Goal: Communication & Community: Answer question/provide support

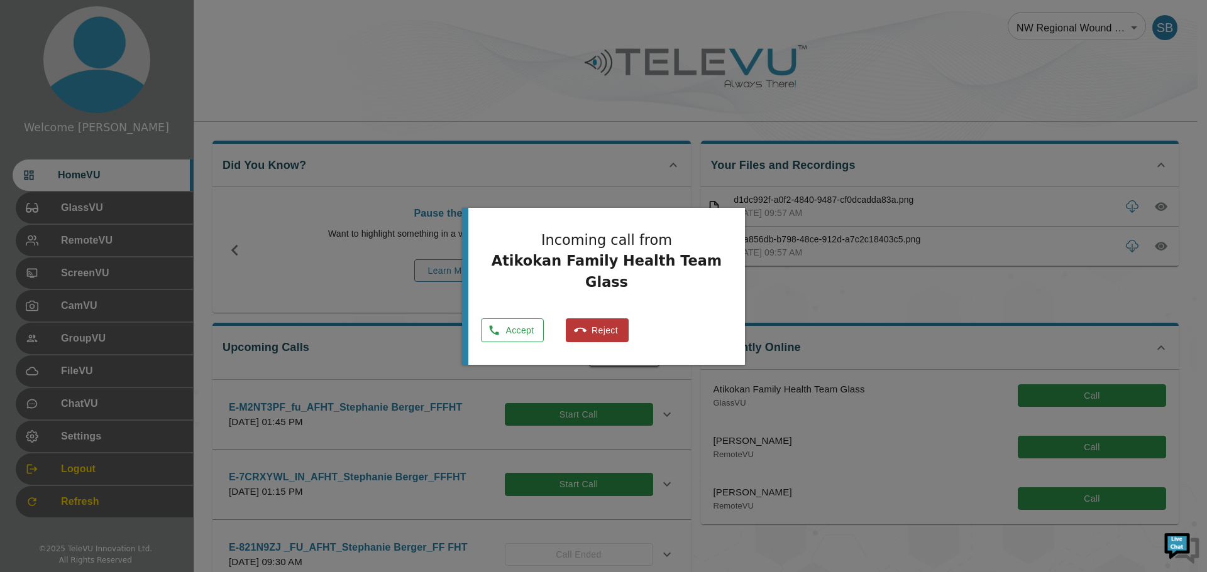
click at [500, 324] on icon "button" at bounding box center [494, 330] width 13 height 13
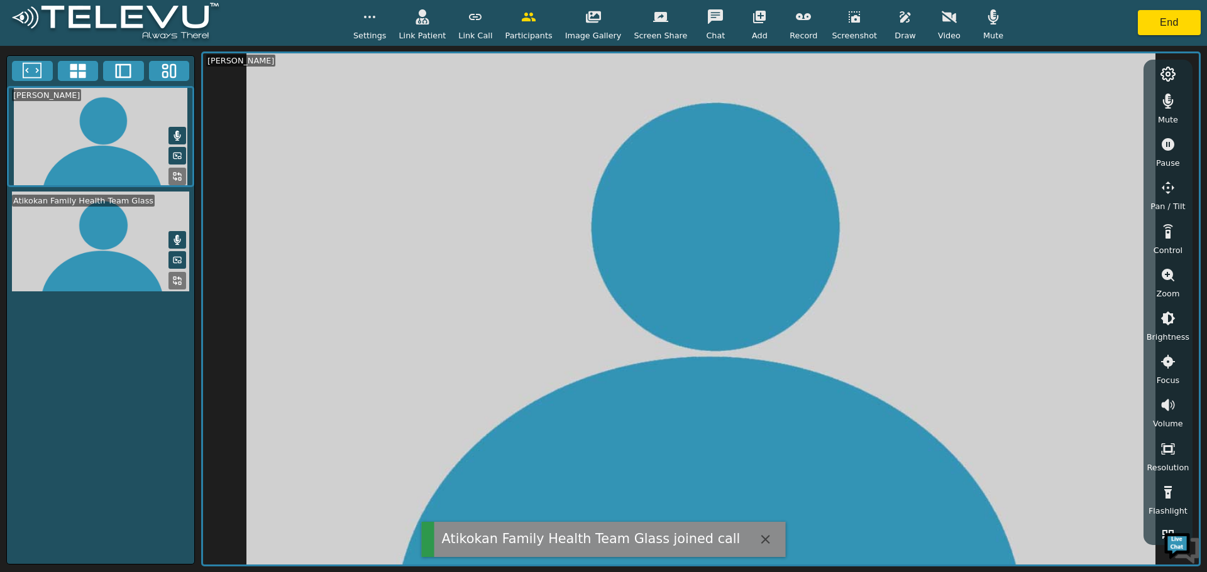
click at [938, 33] on span "Video" at bounding box center [949, 36] width 23 height 12
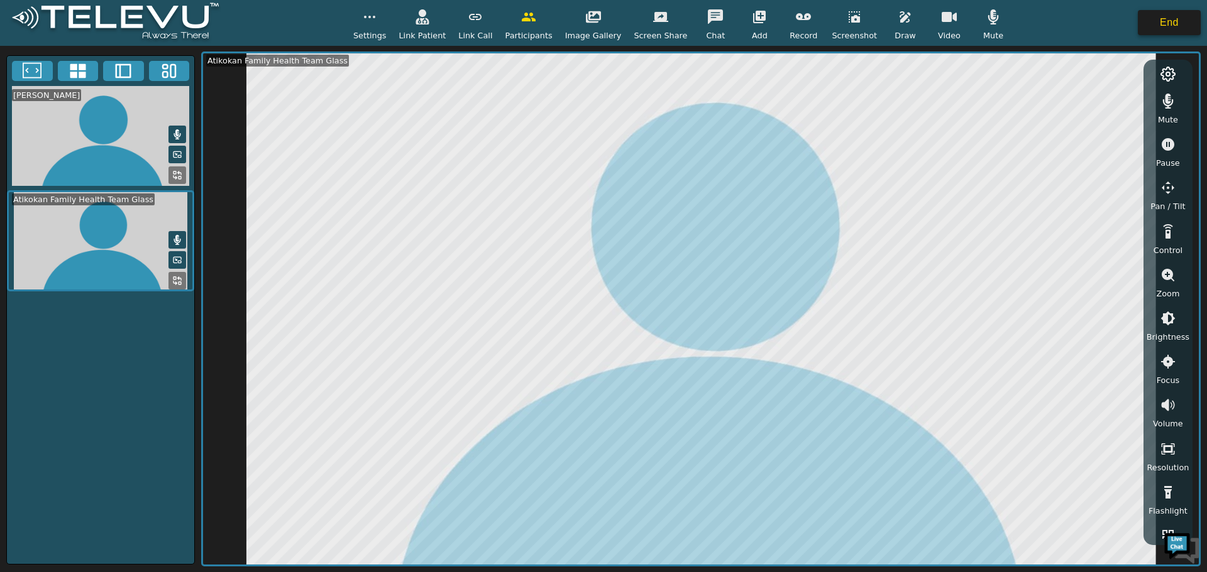
click at [1168, 18] on button "End" at bounding box center [1168, 22] width 63 height 25
